Goal: Transaction & Acquisition: Purchase product/service

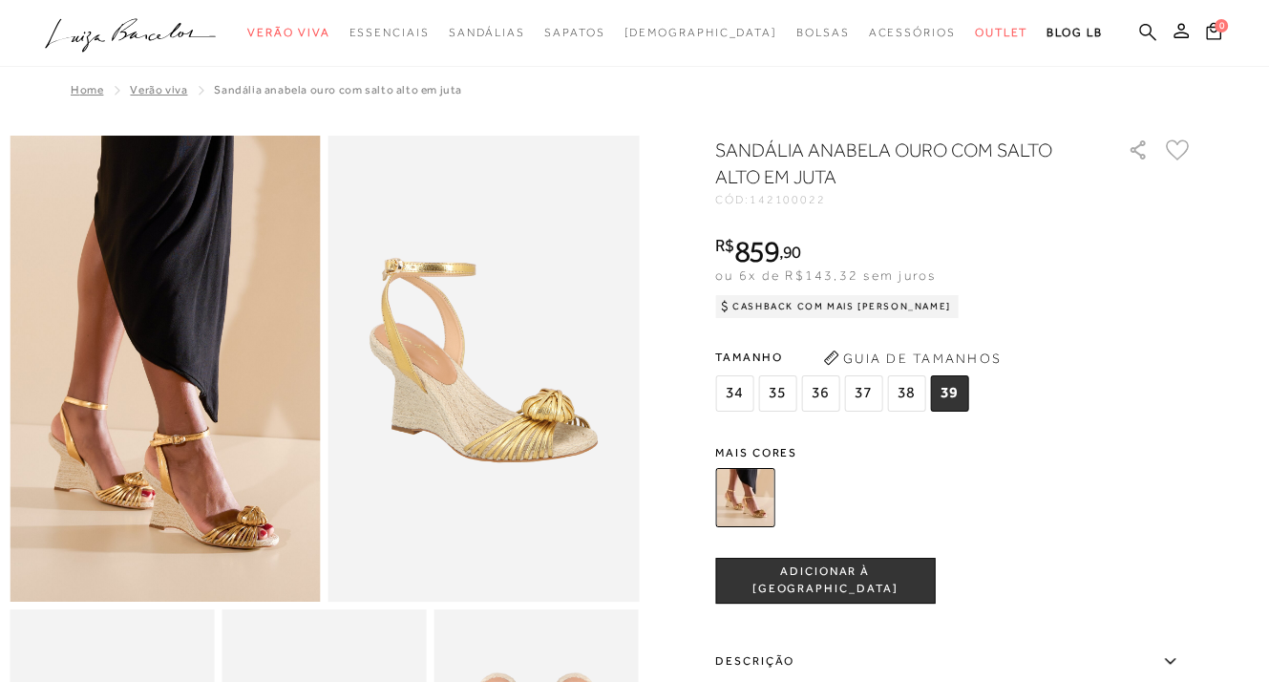
click at [1141, 24] on icon at bounding box center [1147, 32] width 17 height 18
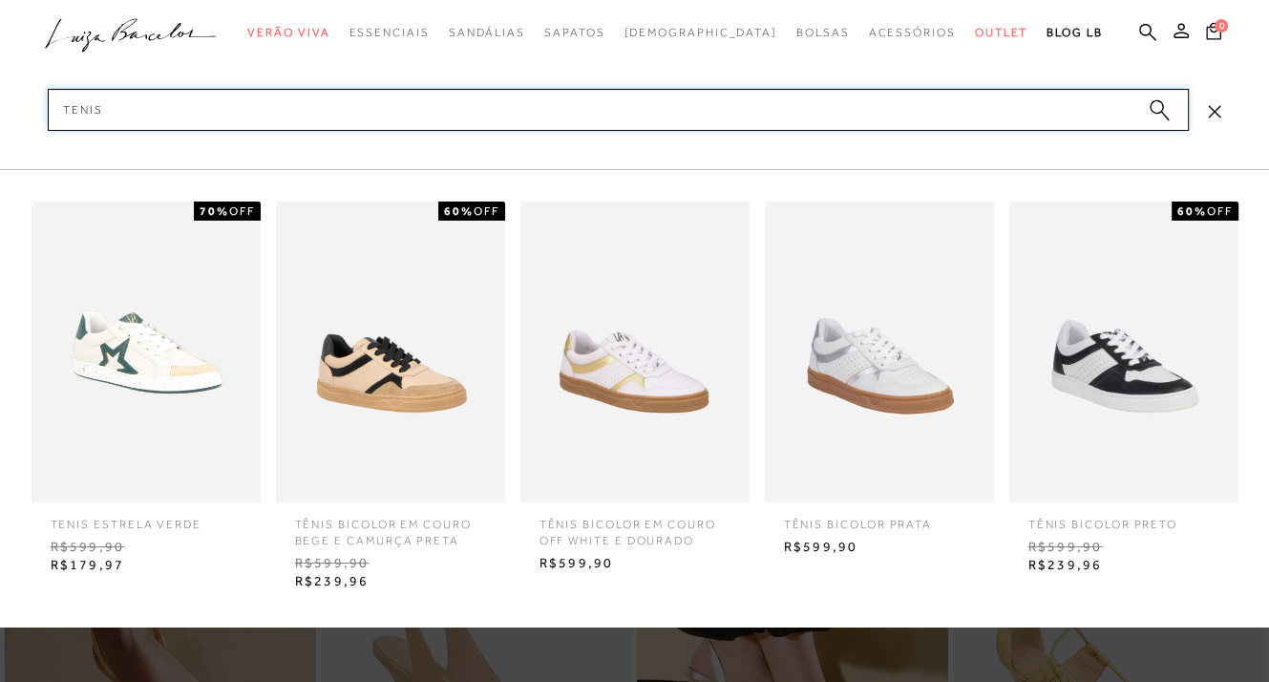
scroll to position [1291, 0]
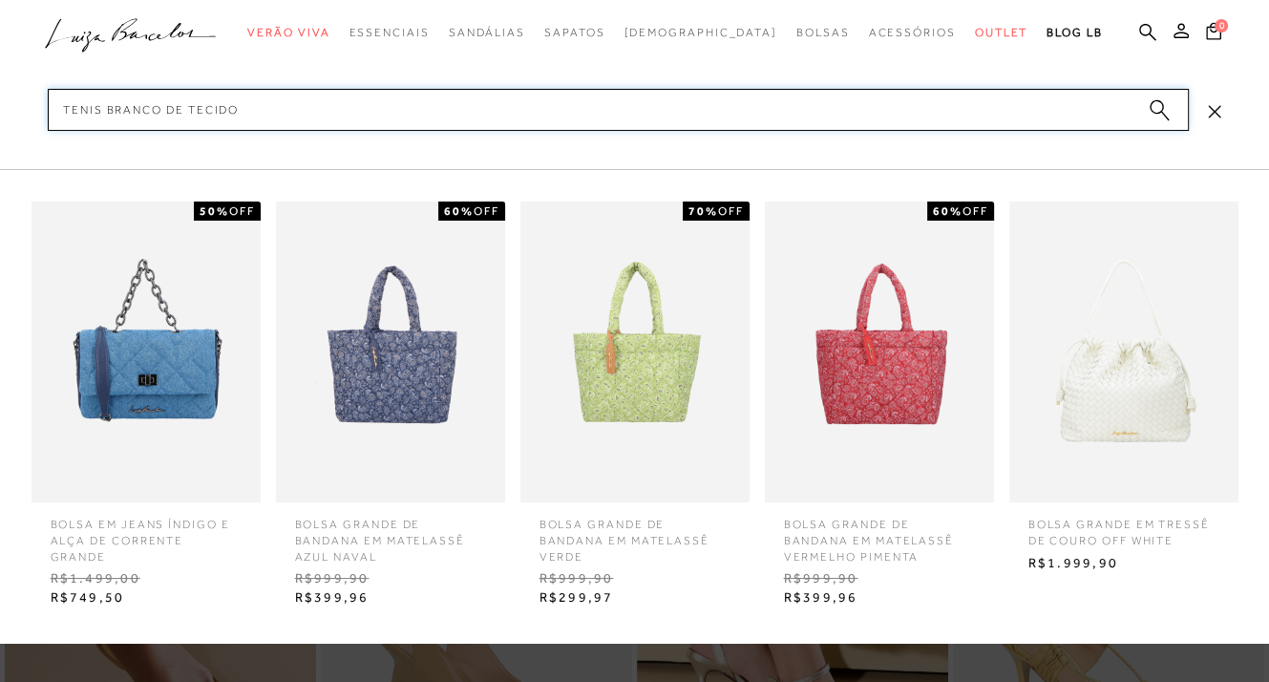
type input "tenis branco de tecido"
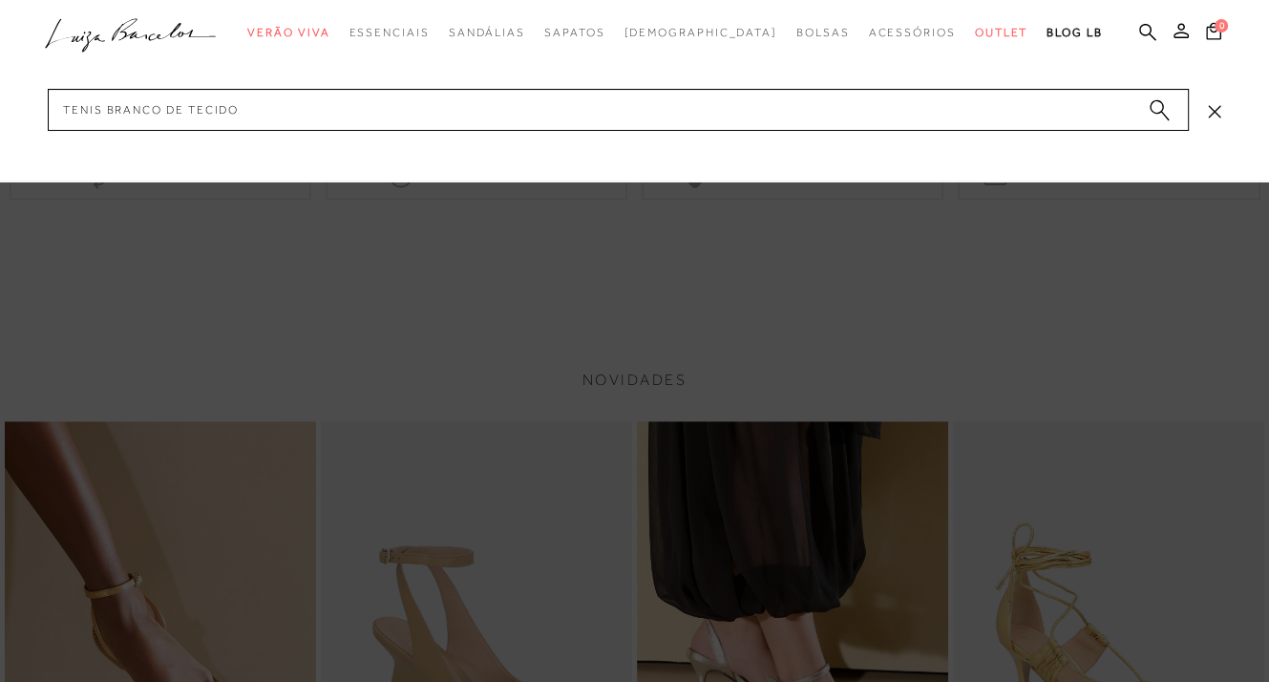
click at [1151, 106] on circle "submit" at bounding box center [1155, 106] width 13 height 13
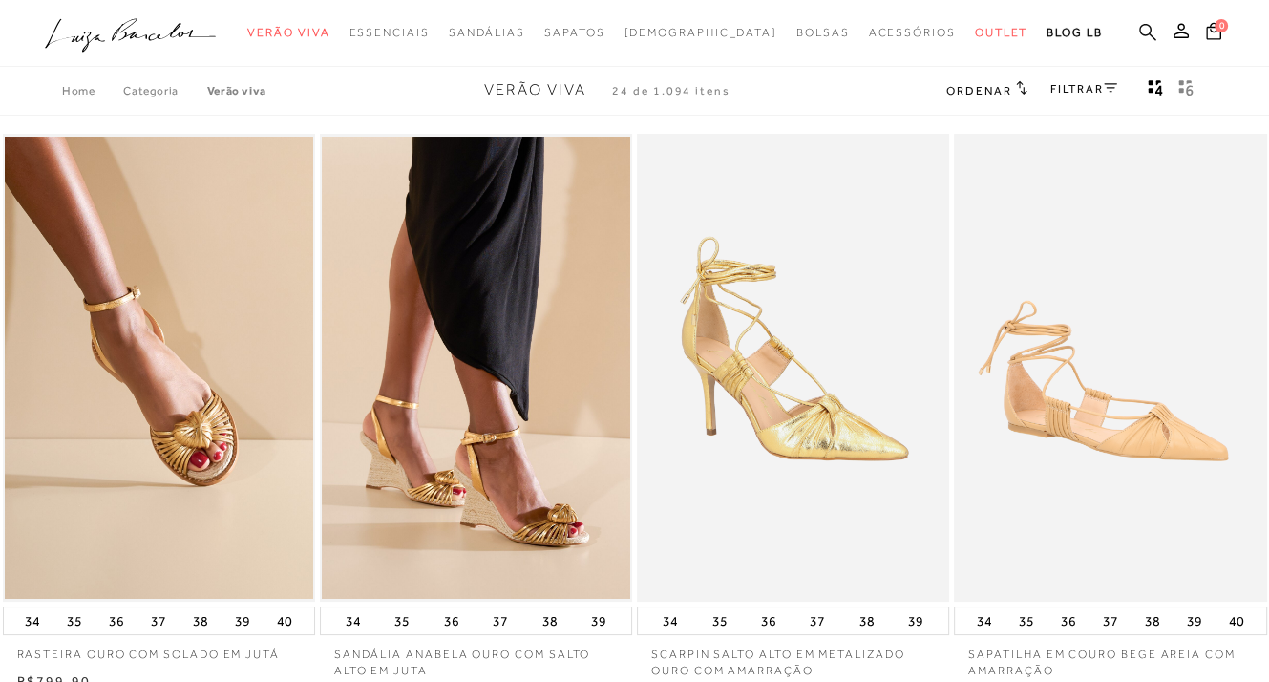
click at [1142, 33] on icon at bounding box center [1147, 31] width 17 height 17
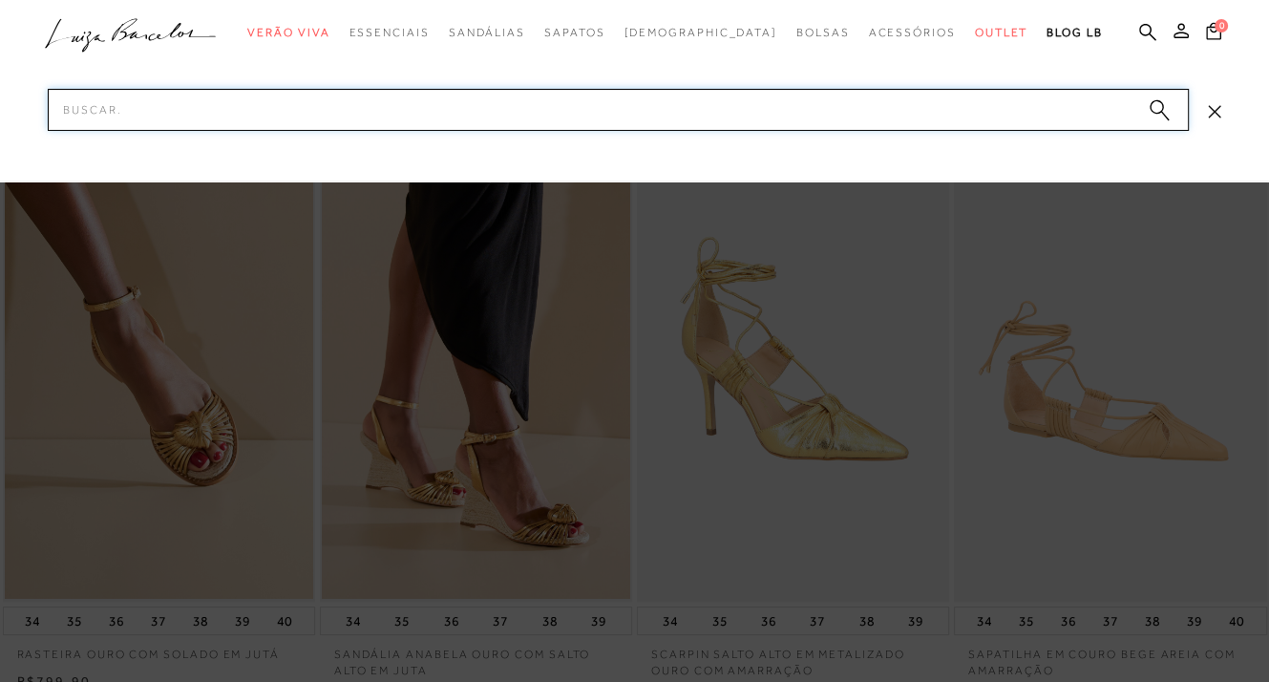
click at [161, 108] on input "Pesquisar" at bounding box center [618, 110] width 1141 height 42
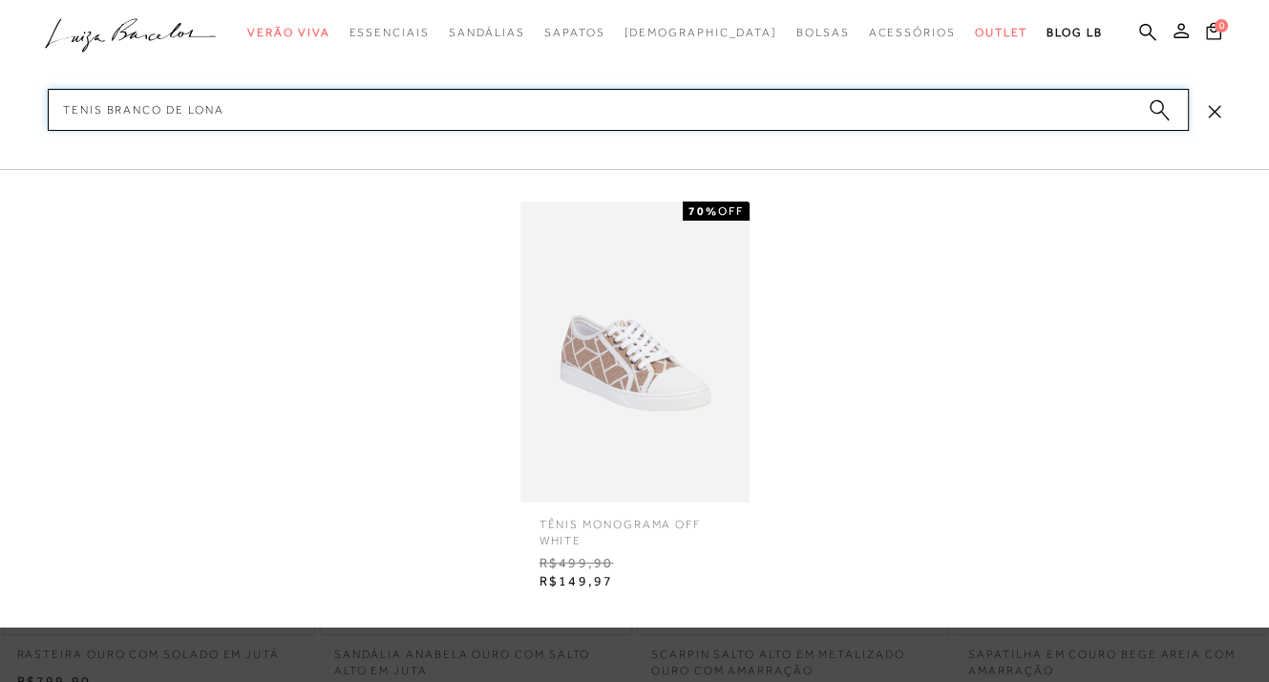
type input "tenis branco de lona"
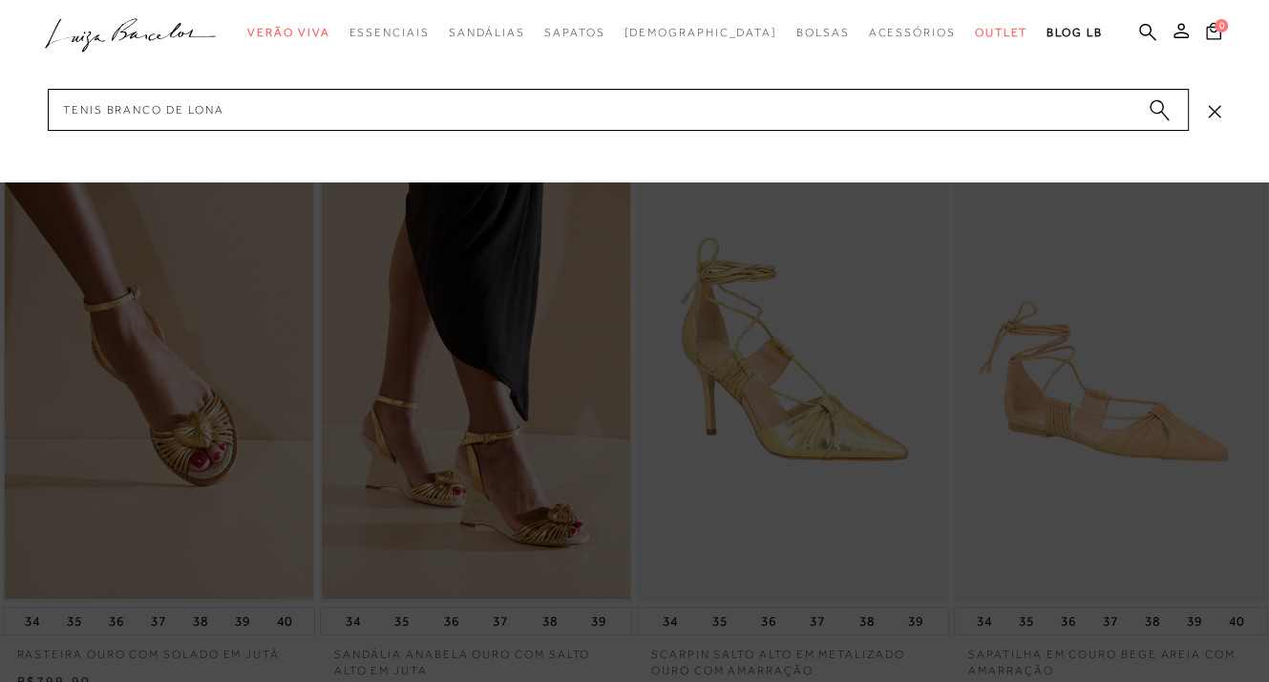
click at [1153, 108] on circle "submit" at bounding box center [1155, 106] width 13 height 13
